Goal: Navigation & Orientation: Go to known website

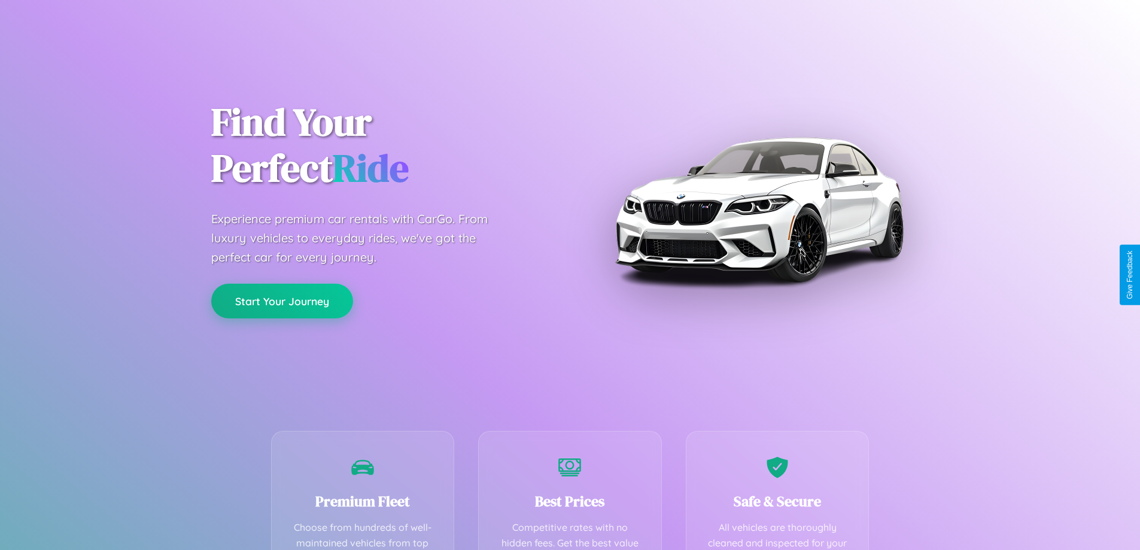
click at [282, 301] on button "Start Your Journey" at bounding box center [282, 301] width 142 height 35
click at [282, 300] on button "Start Your Journey" at bounding box center [282, 301] width 142 height 35
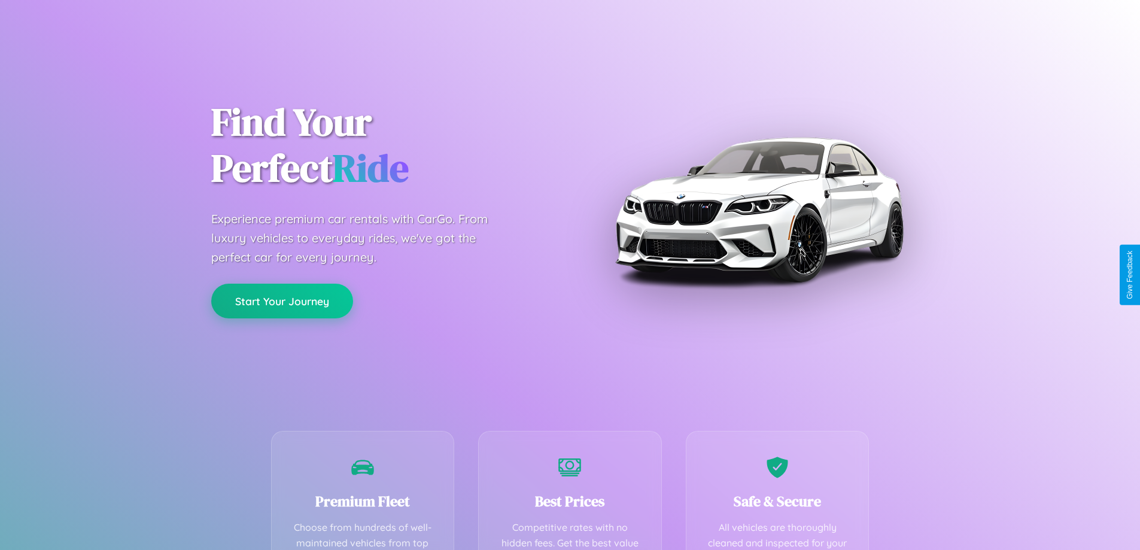
click at [282, 300] on button "Start Your Journey" at bounding box center [282, 301] width 142 height 35
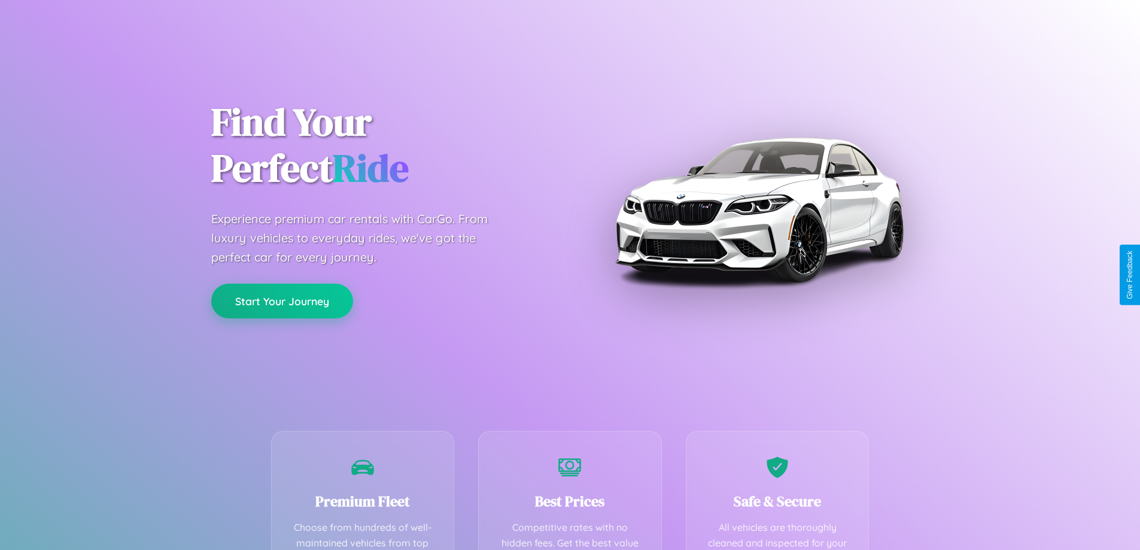
click at [282, 300] on button "Start Your Journey" at bounding box center [282, 301] width 142 height 35
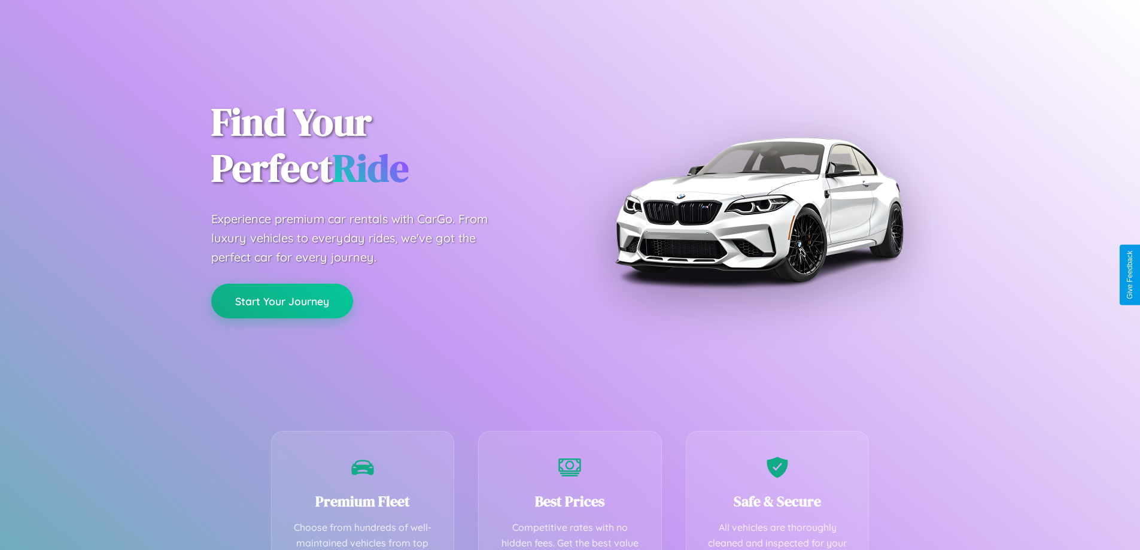
click at [282, 300] on button "Start Your Journey" at bounding box center [282, 301] width 142 height 35
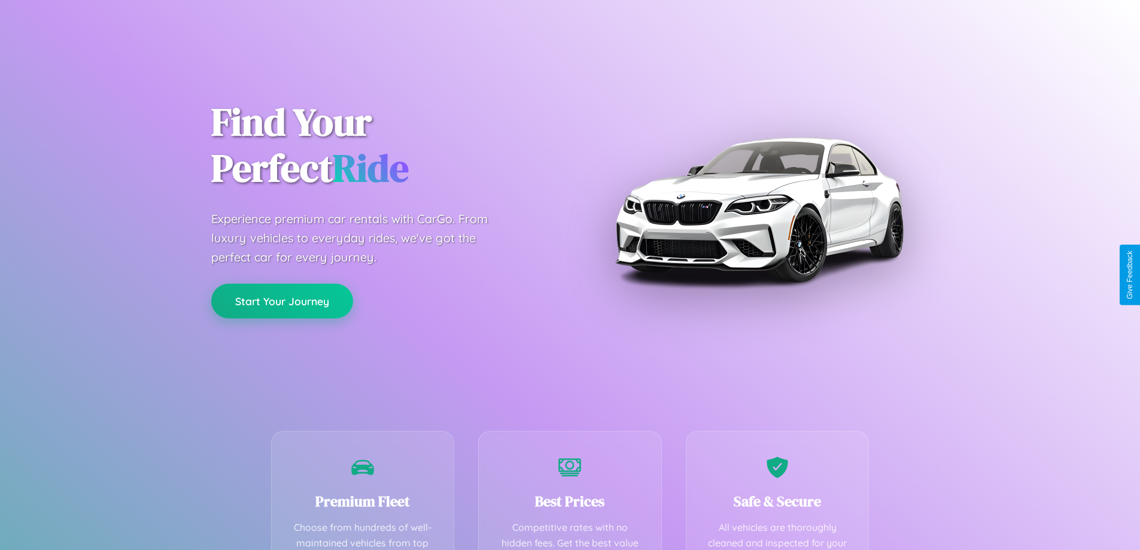
click at [282, 300] on button "Start Your Journey" at bounding box center [282, 301] width 142 height 35
